Goal: Navigation & Orientation: Go to known website

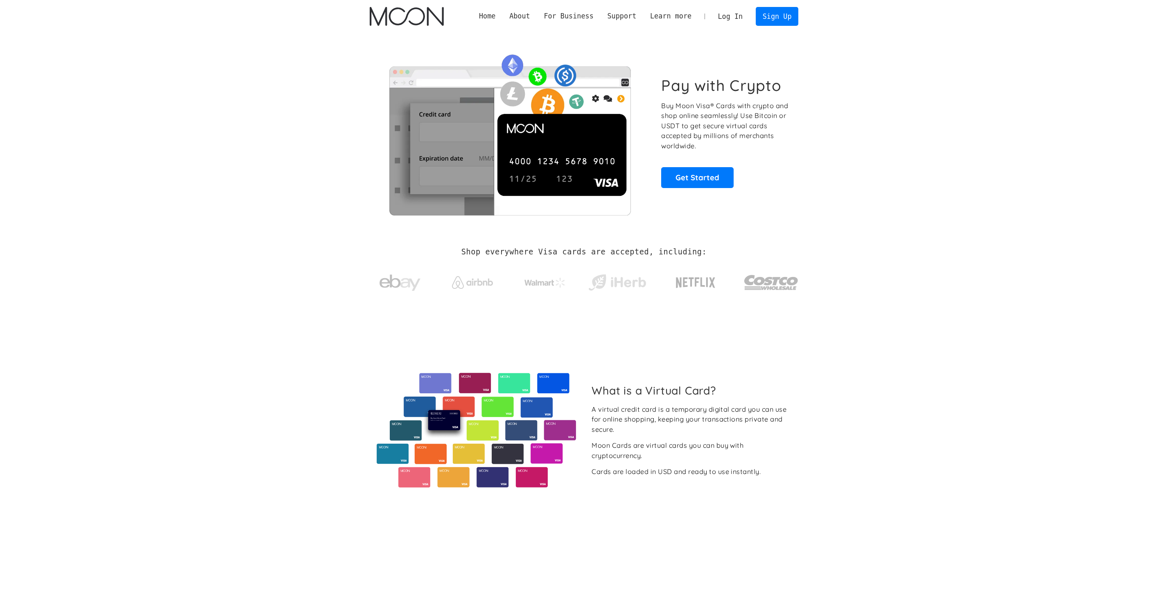
click at [738, 16] on link "Log In" at bounding box center [730, 16] width 38 height 18
